Goal: Information Seeking & Learning: Learn about a topic

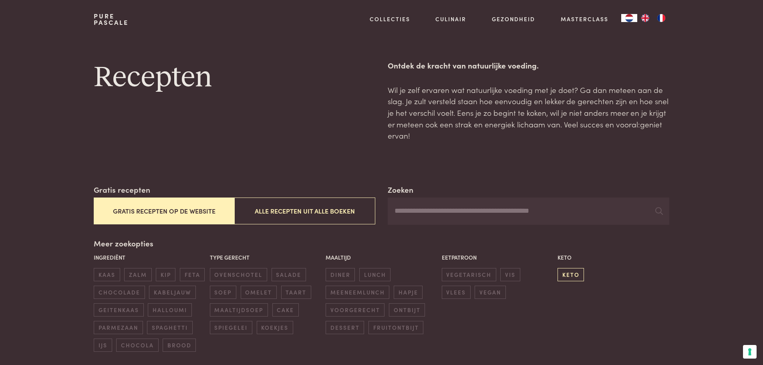
click at [573, 269] on span "keto" at bounding box center [570, 274] width 26 height 13
click at [324, 209] on button "Alle recepten uit alle boeken" at bounding box center [304, 210] width 141 height 27
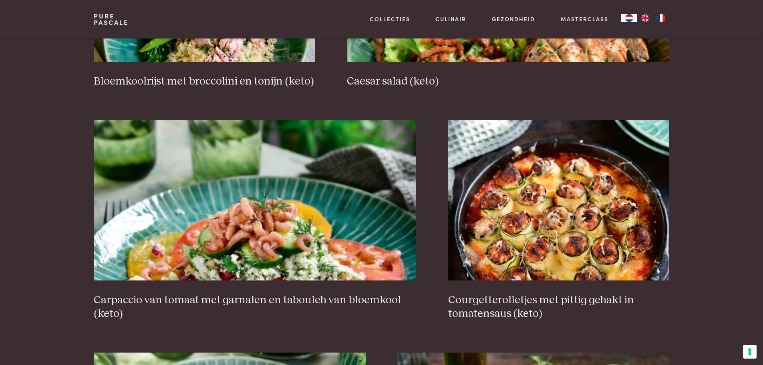
scroll to position [704, 0]
click at [494, 293] on h3 "Courgetterolletjes met pittig gehakt in tomatensaus (keto)" at bounding box center [558, 307] width 221 height 28
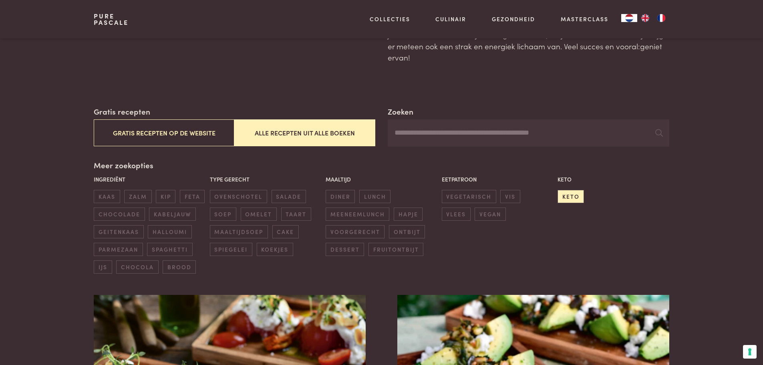
scroll to position [64, 0]
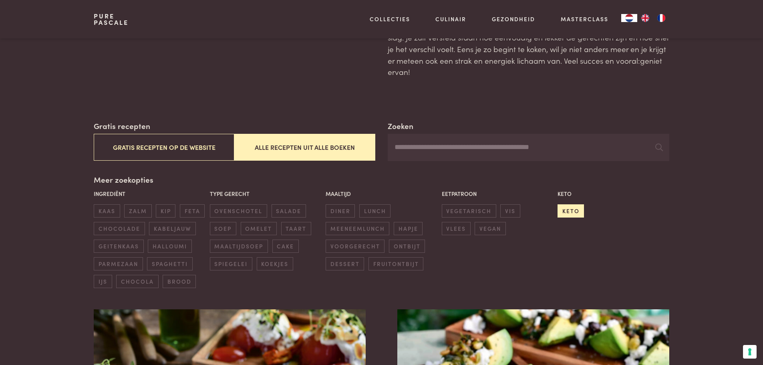
click at [571, 207] on span "keto" at bounding box center [570, 210] width 26 height 13
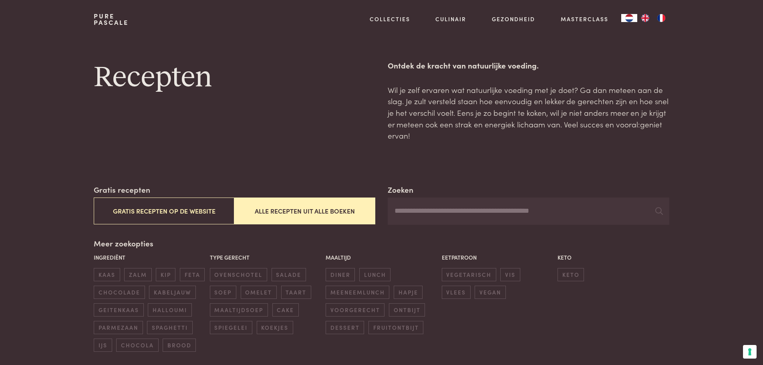
click at [426, 212] on input "Zoeken" at bounding box center [527, 210] width 281 height 27
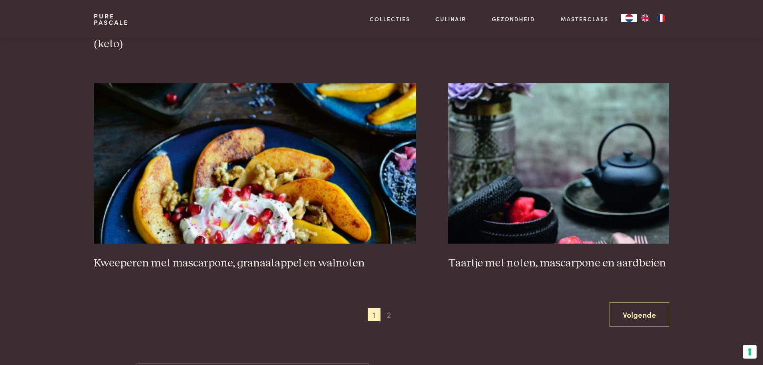
scroll to position [1441, 0]
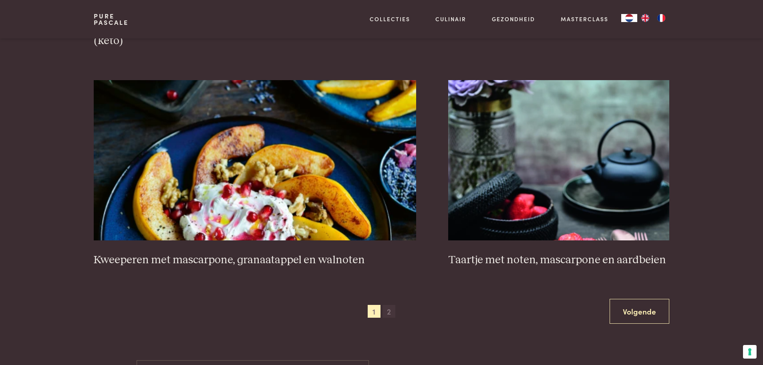
type input "**********"
click at [388, 311] on span "2" at bounding box center [388, 311] width 13 height 13
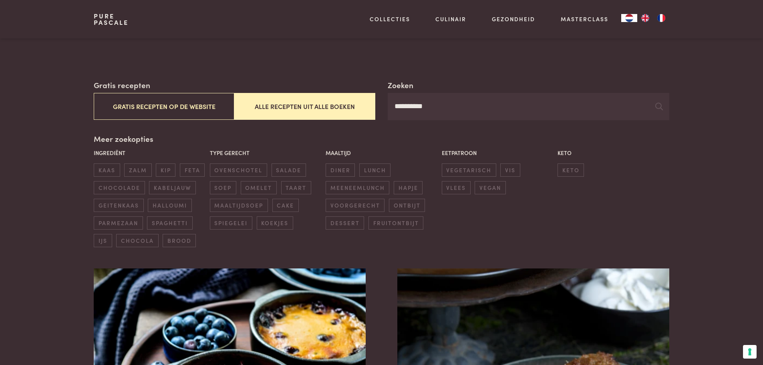
scroll to position [104, 0]
